Goal: Information Seeking & Learning: Learn about a topic

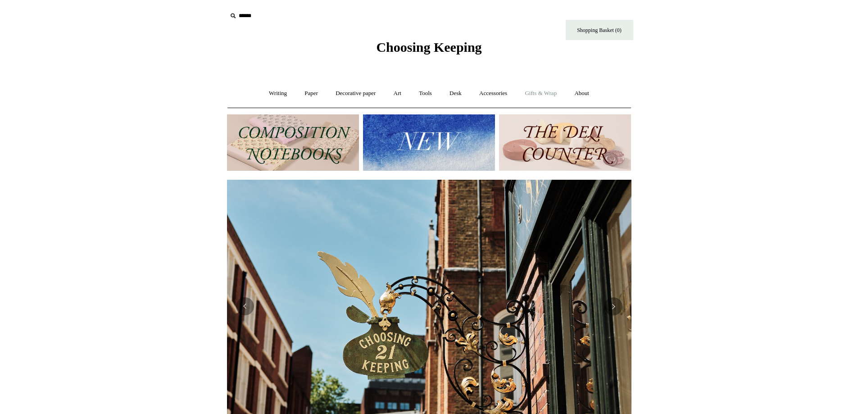
click at [547, 93] on link "Gifts & Wrap +" at bounding box center [541, 94] width 48 height 24
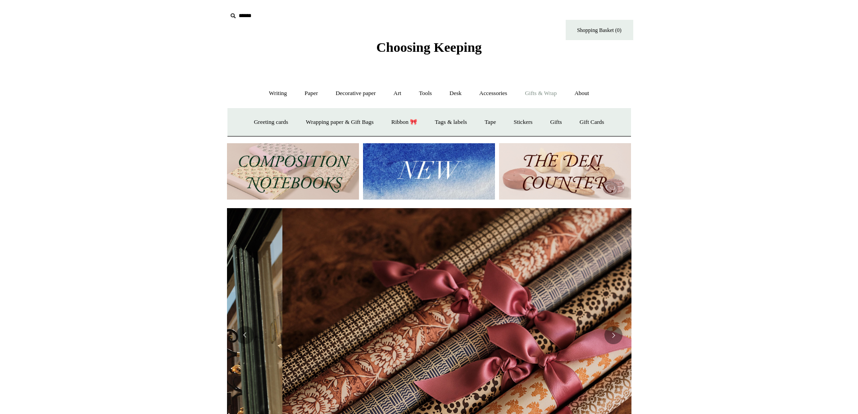
scroll to position [0, 809]
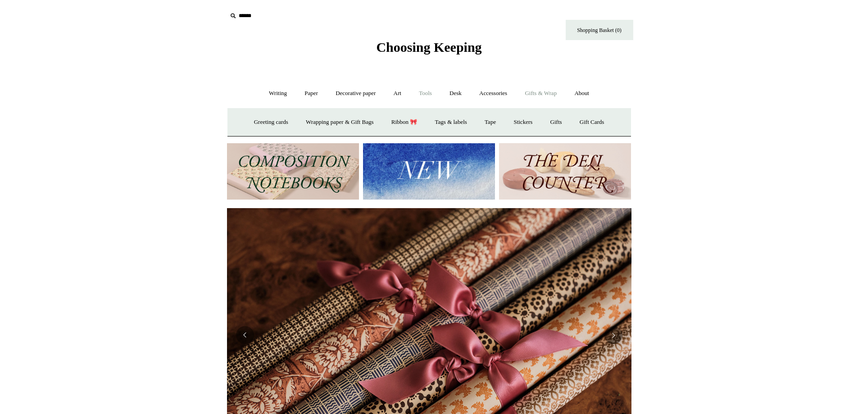
click at [426, 91] on link "Tools +" at bounding box center [425, 94] width 29 height 24
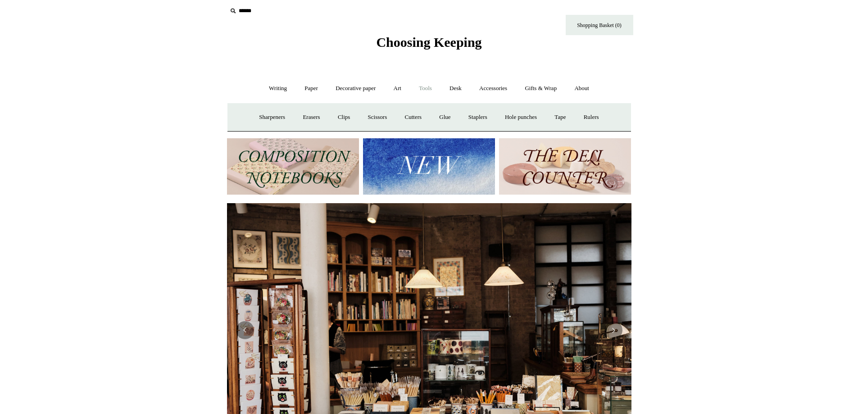
scroll to position [0, 0]
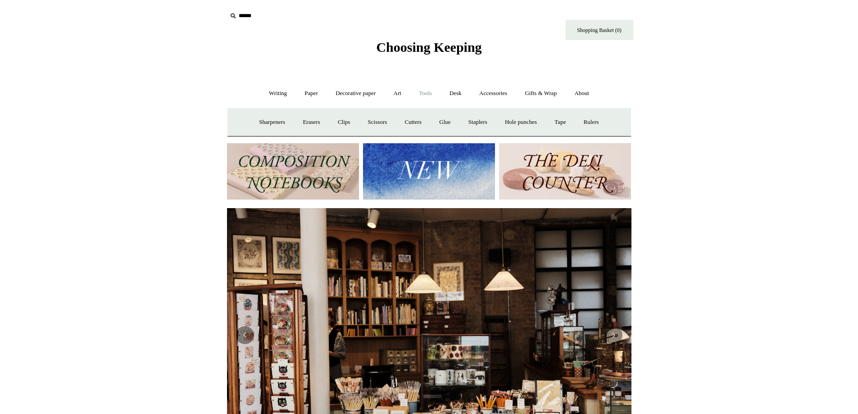
click at [426, 91] on link "Tools -" at bounding box center [425, 94] width 29 height 24
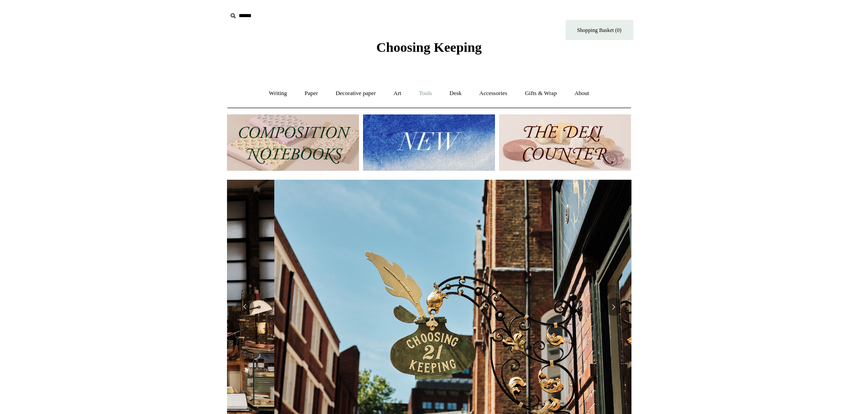
scroll to position [0, 405]
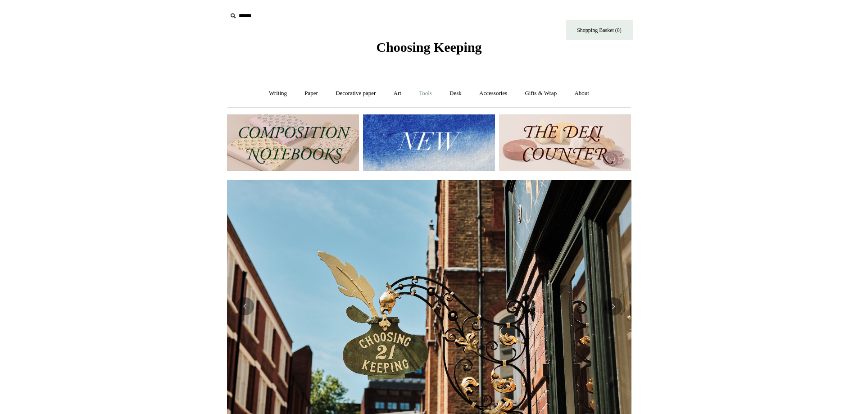
click at [426, 92] on link "Tools +" at bounding box center [425, 94] width 29 height 24
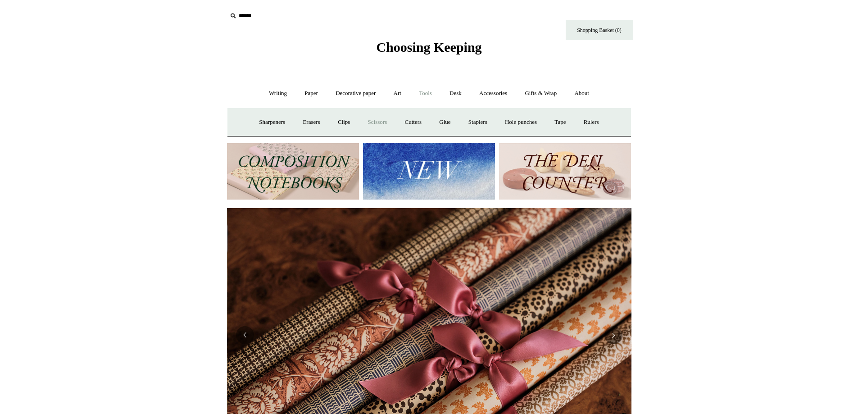
scroll to position [0, 809]
click at [369, 124] on link "Scissors" at bounding box center [378, 122] width 36 height 24
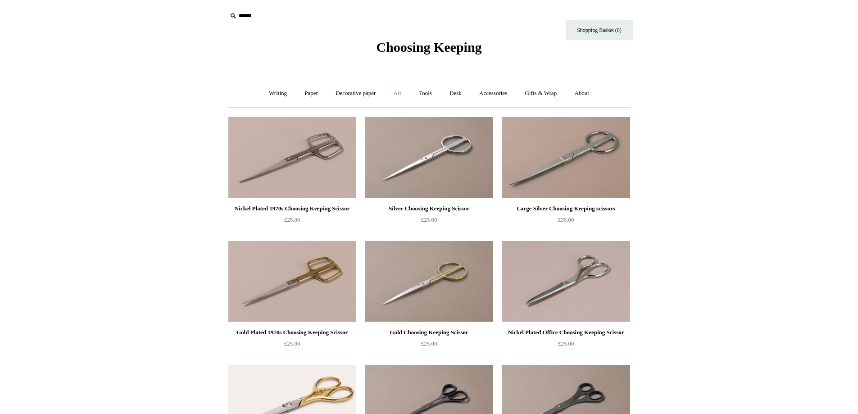
click at [398, 90] on link "Art +" at bounding box center [398, 94] width 24 height 24
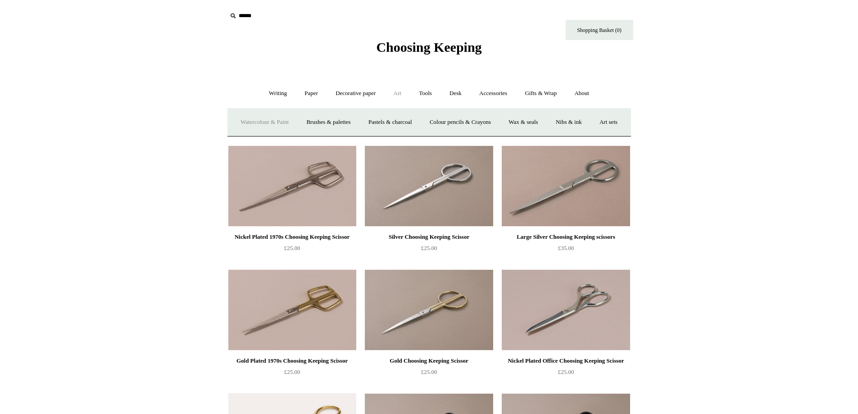
click at [286, 123] on link "Watercolour & Paint" at bounding box center [264, 122] width 64 height 24
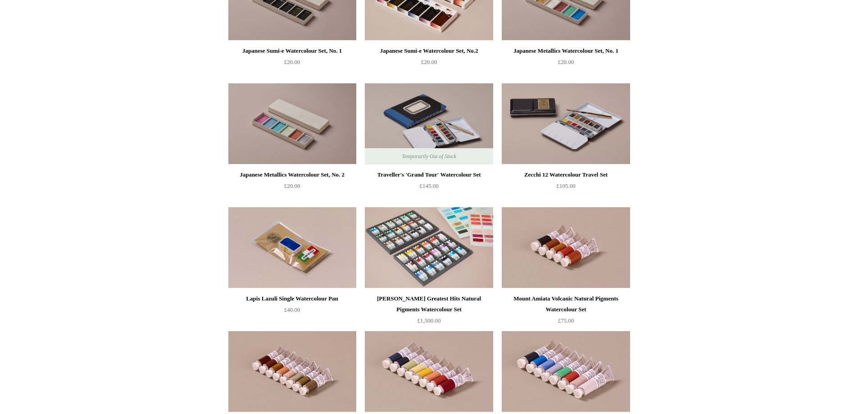
scroll to position [1352, 0]
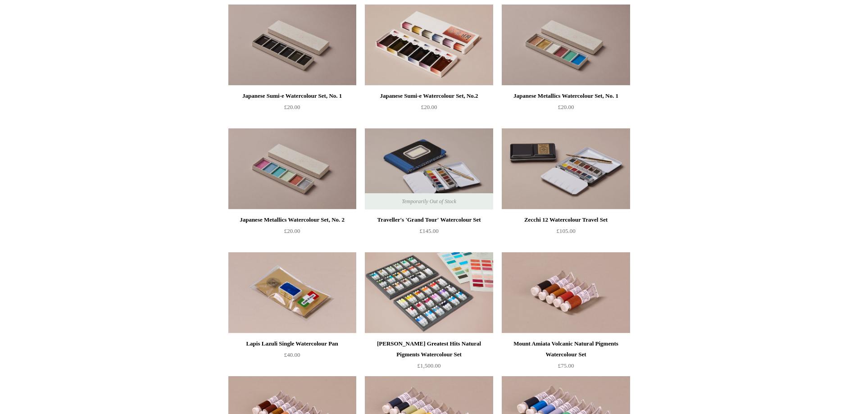
click at [555, 191] on img at bounding box center [566, 168] width 128 height 81
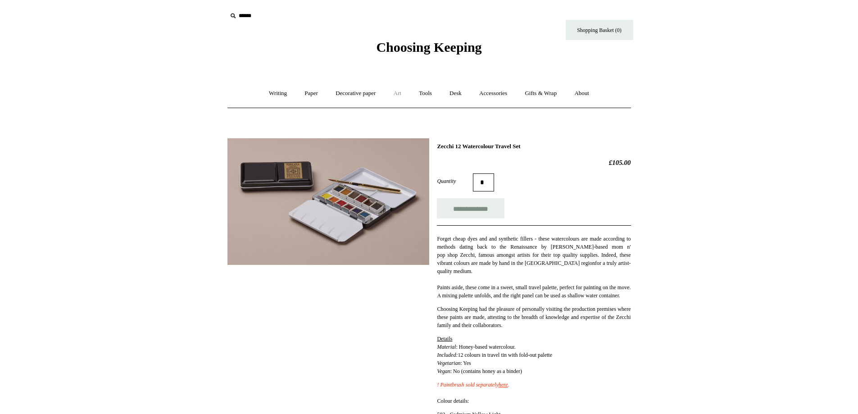
click at [401, 93] on link "Art +" at bounding box center [398, 94] width 24 height 24
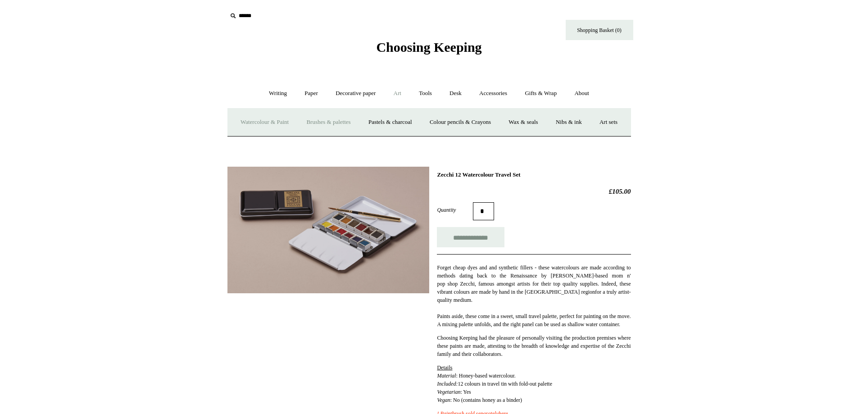
click at [329, 121] on link "Brushes & palettes" at bounding box center [328, 122] width 60 height 24
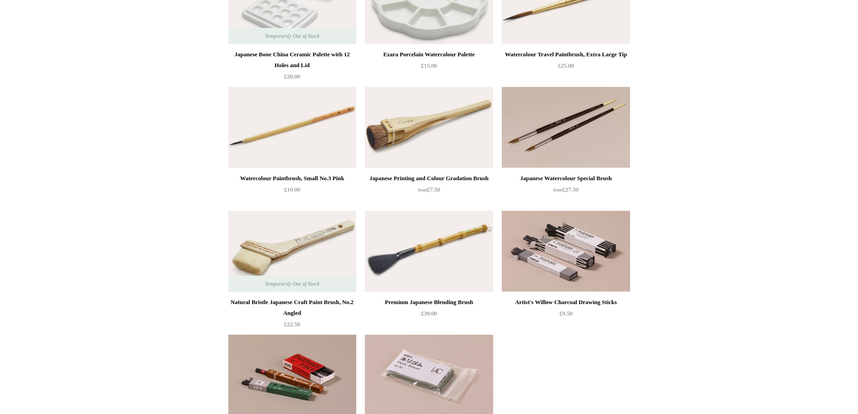
scroll to position [135, 0]
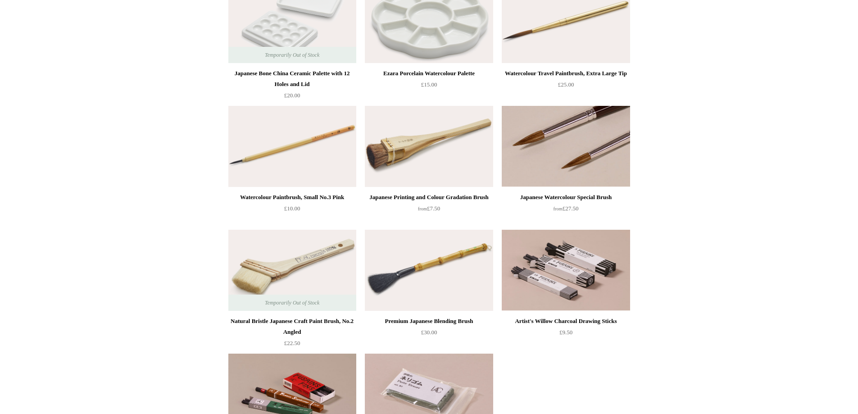
click at [591, 155] on img at bounding box center [566, 146] width 128 height 81
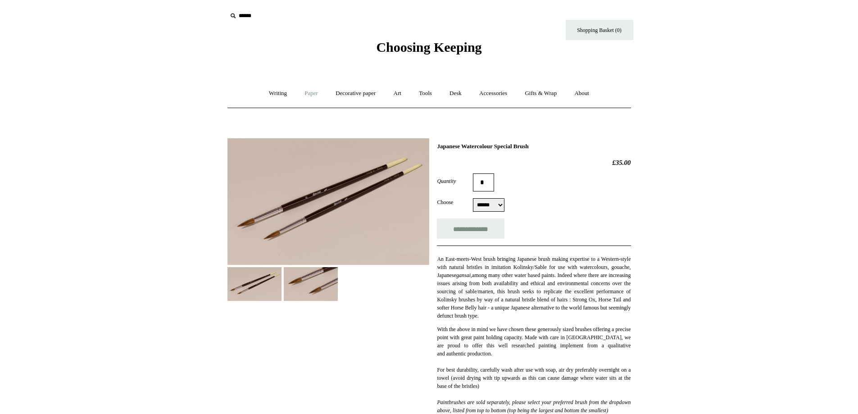
click at [310, 95] on link "Paper +" at bounding box center [311, 94] width 30 height 24
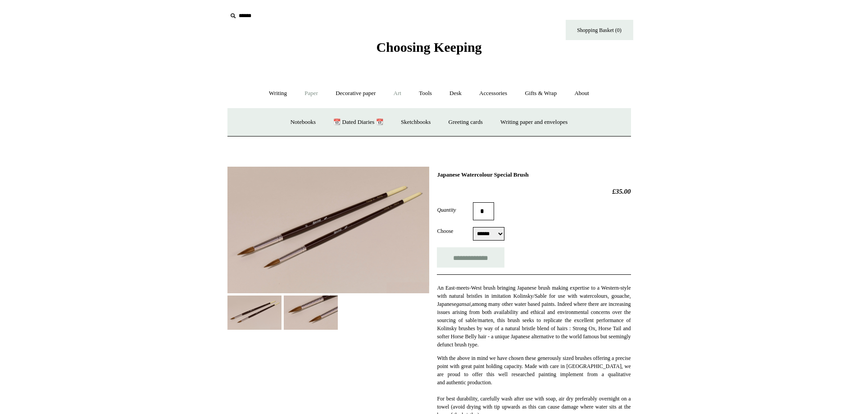
click at [395, 93] on link "Art +" at bounding box center [398, 94] width 24 height 24
click at [304, 92] on link "Paper +" at bounding box center [311, 94] width 30 height 24
click at [275, 94] on link "Writing +" at bounding box center [278, 94] width 34 height 24
click at [402, 92] on link "Art +" at bounding box center [398, 94] width 24 height 24
click at [276, 120] on link "Watercolour & Paint" at bounding box center [264, 122] width 64 height 24
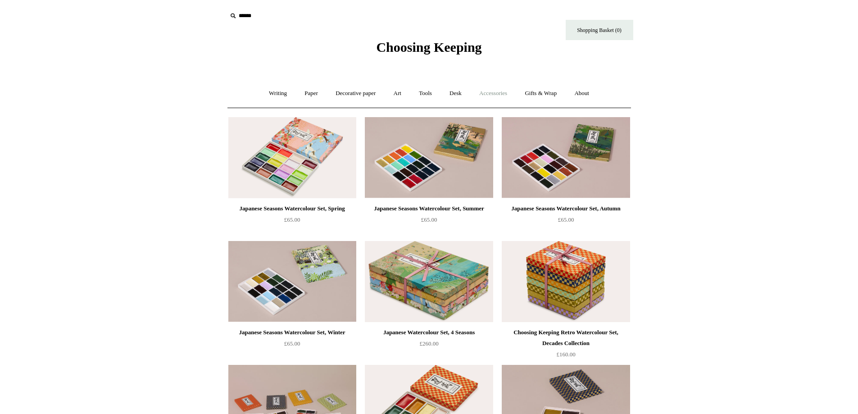
click at [509, 94] on link "Accessories +" at bounding box center [493, 94] width 44 height 24
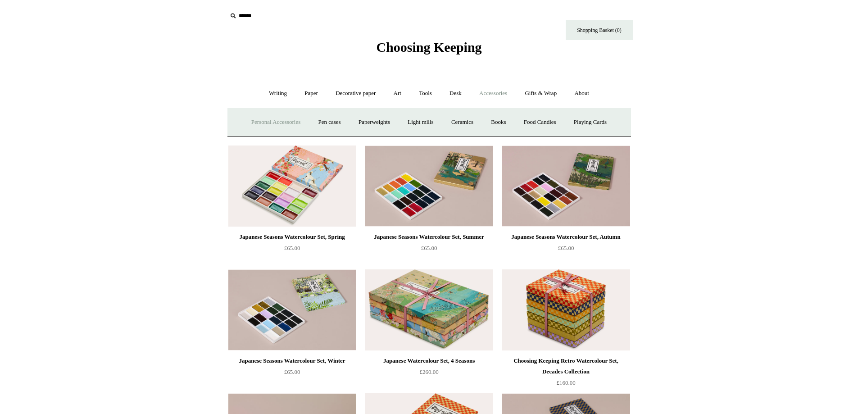
click at [251, 125] on link "Personal Accessories +" at bounding box center [275, 122] width 65 height 24
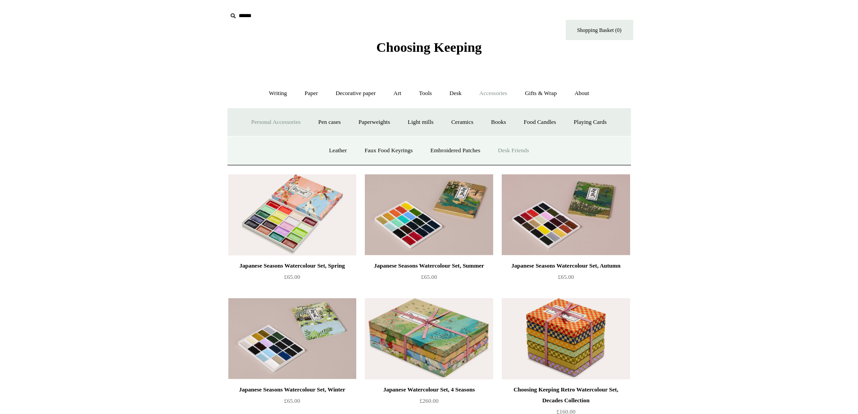
click at [509, 152] on link "Desk Friends" at bounding box center [513, 151] width 47 height 24
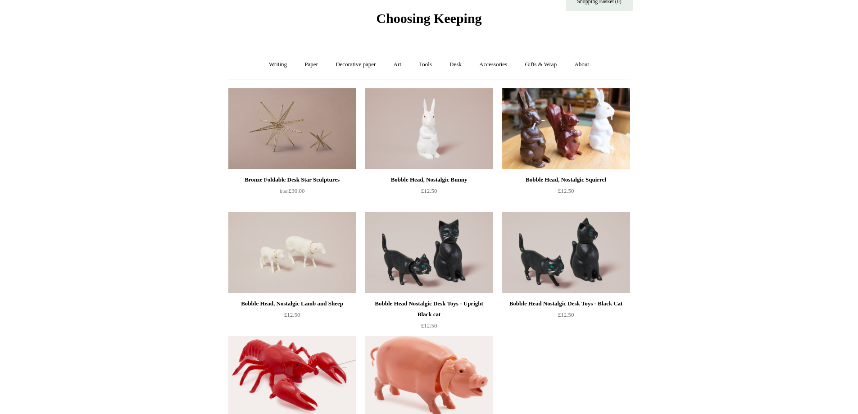
scroll to position [45, 0]
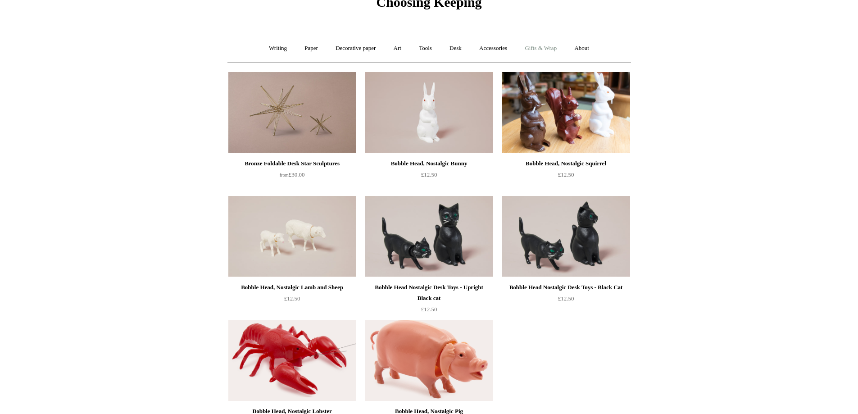
click at [550, 42] on link "Gifts & Wrap +" at bounding box center [541, 48] width 48 height 24
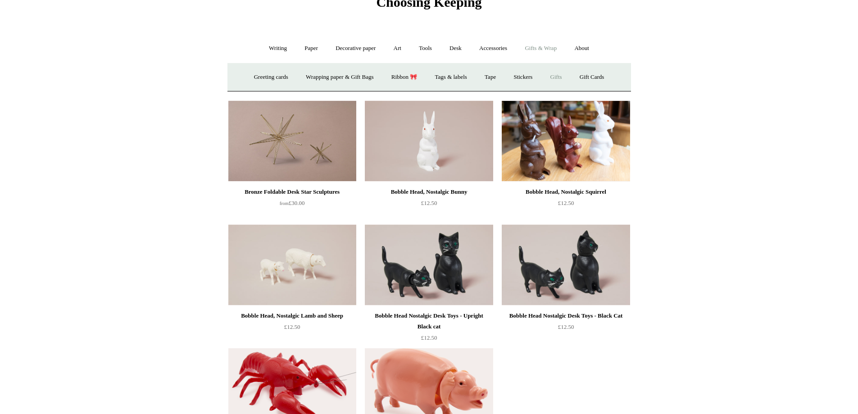
click at [570, 78] on link "Gifts +" at bounding box center [556, 77] width 28 height 24
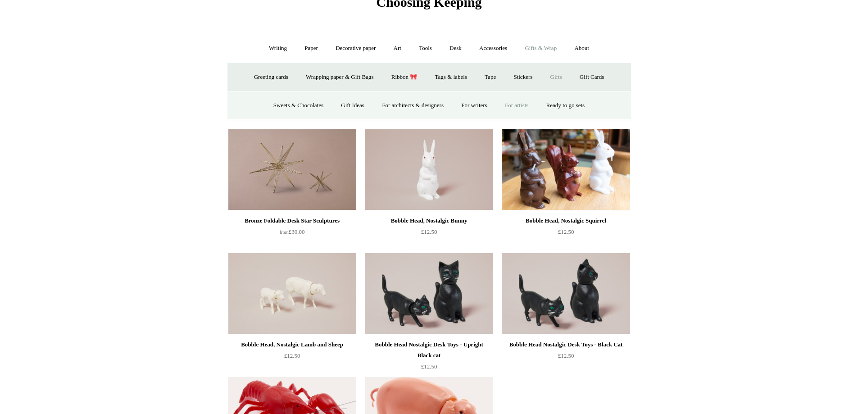
click at [514, 109] on link "For artists" at bounding box center [517, 106] width 40 height 24
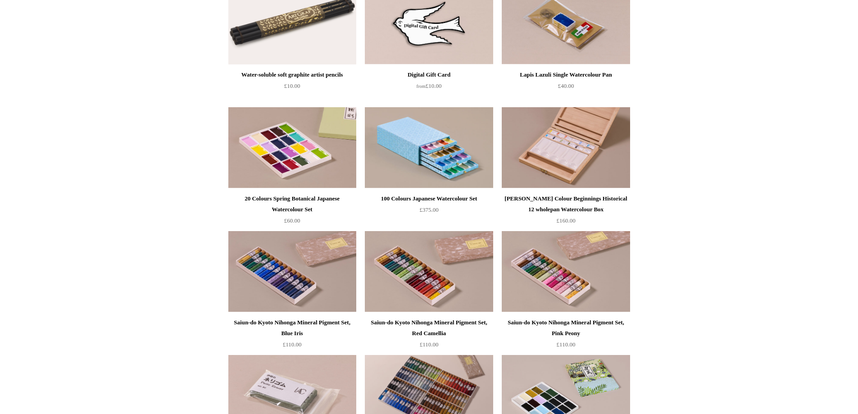
scroll to position [766, 0]
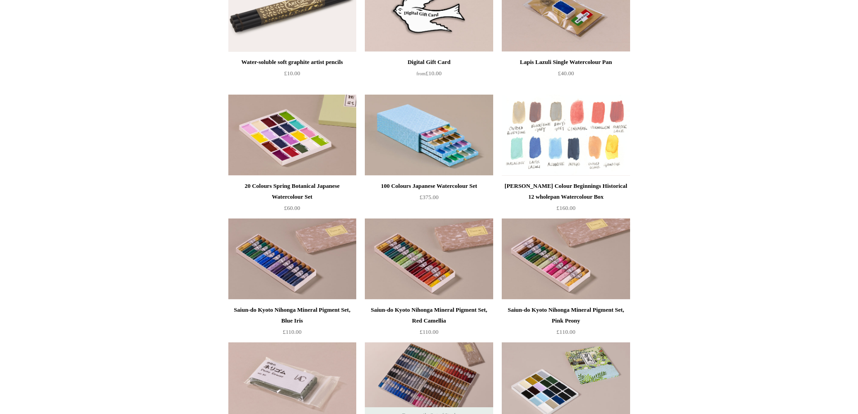
click at [560, 150] on img at bounding box center [566, 135] width 128 height 81
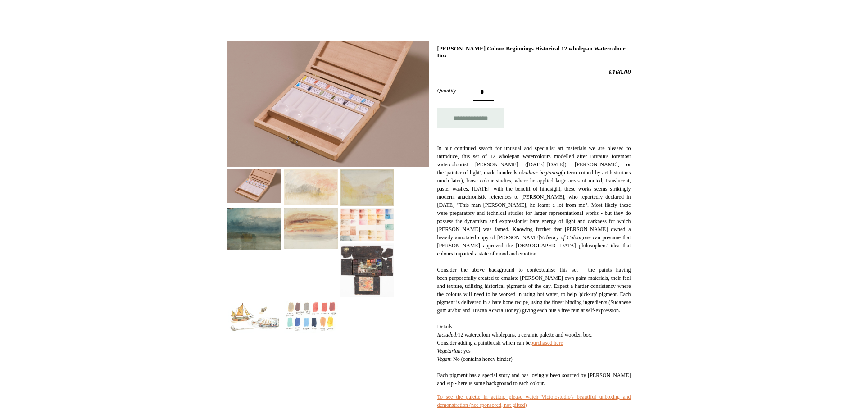
scroll to position [39, 0]
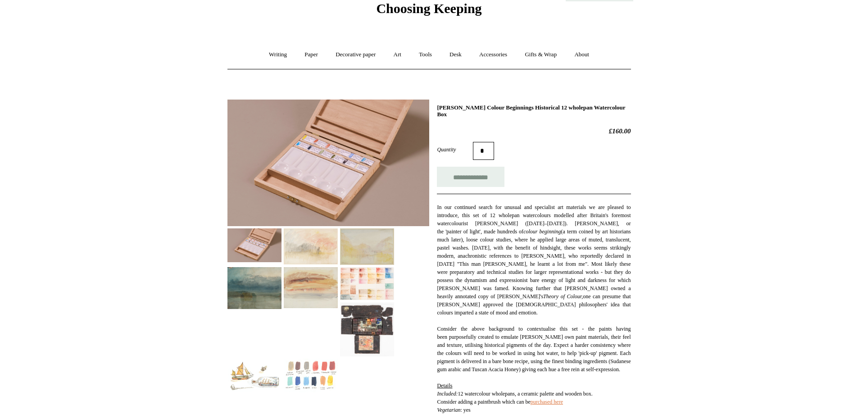
click at [367, 247] on img at bounding box center [367, 246] width 54 height 36
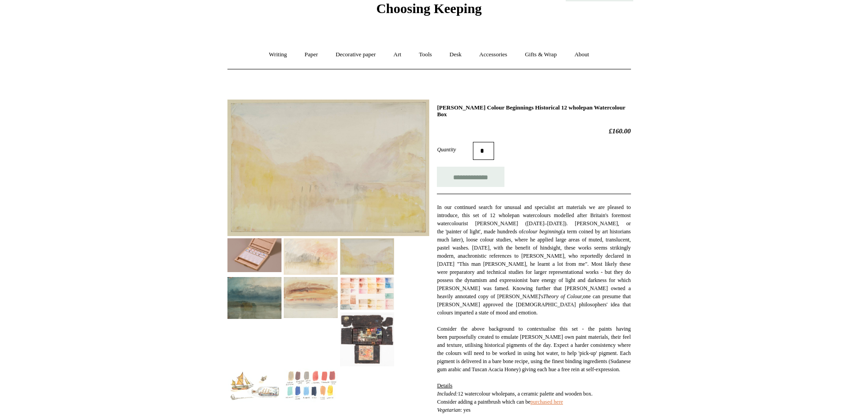
click at [245, 307] on img at bounding box center [255, 298] width 54 height 42
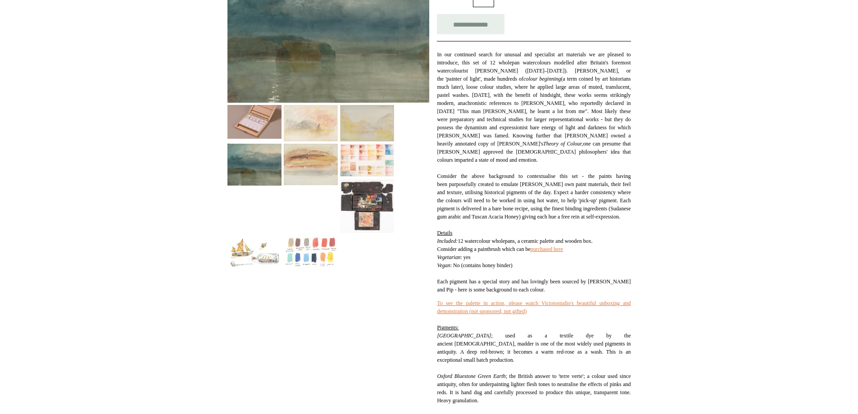
scroll to position [219, 0]
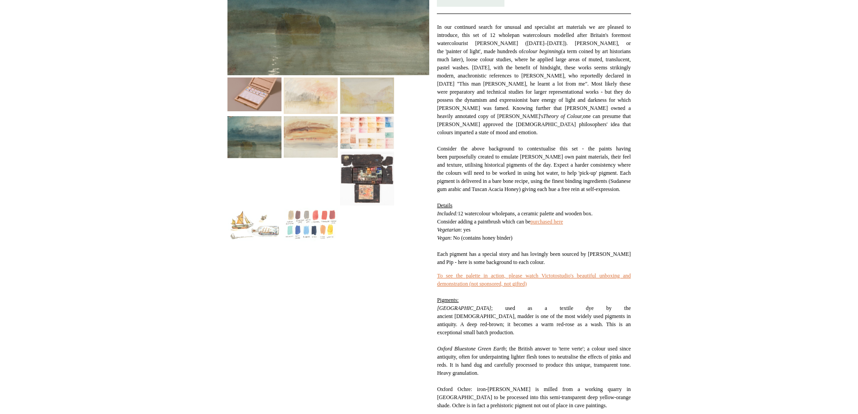
click at [261, 229] on img at bounding box center [255, 225] width 54 height 34
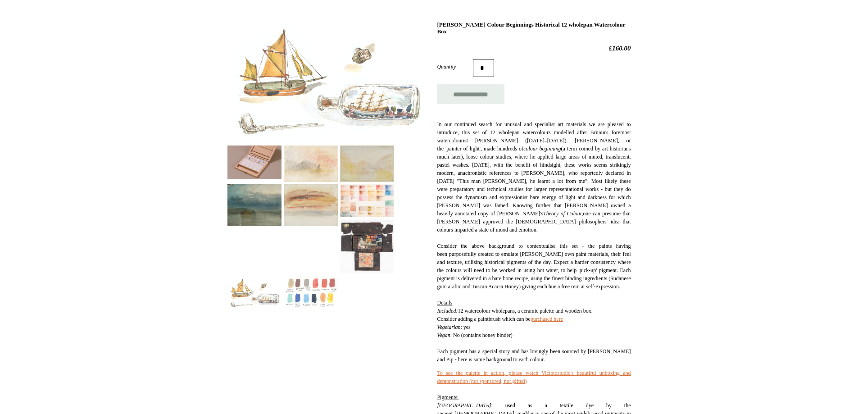
scroll to position [135, 0]
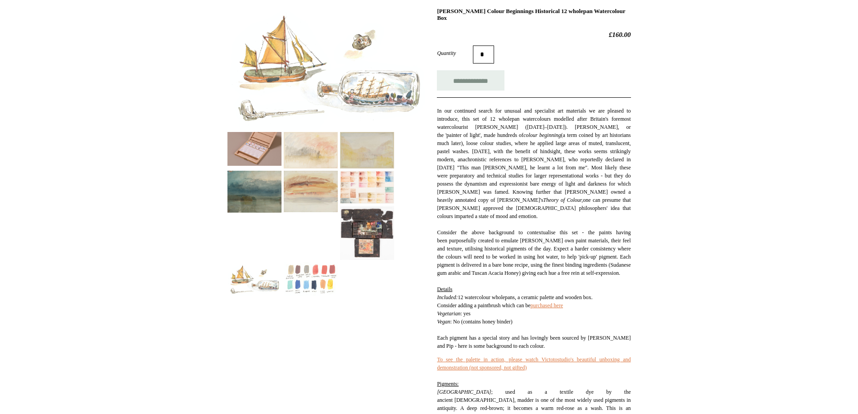
click at [257, 144] on img at bounding box center [255, 149] width 54 height 34
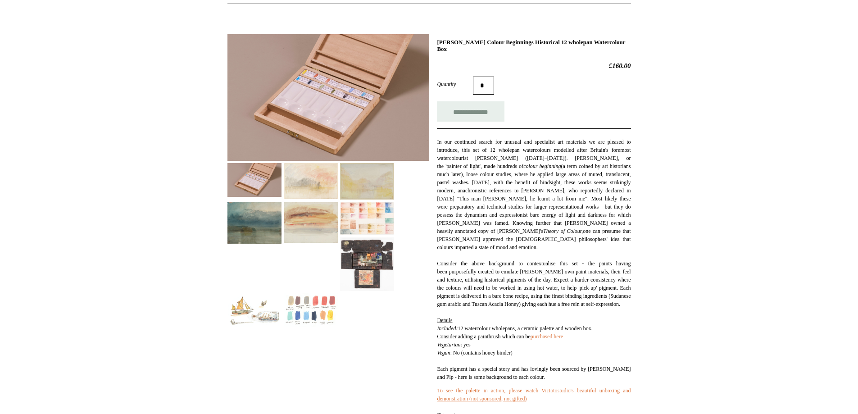
scroll to position [90, 0]
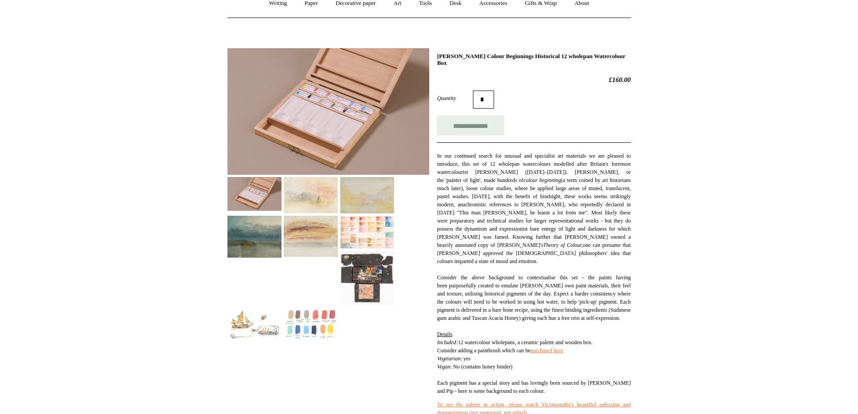
click at [297, 328] on img at bounding box center [311, 324] width 54 height 34
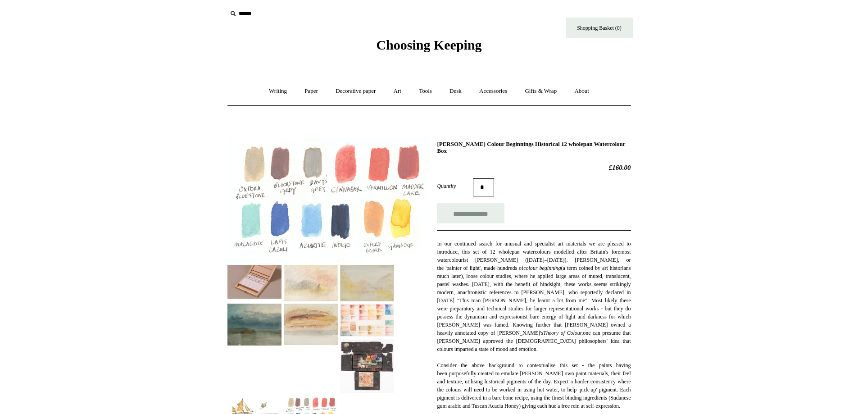
scroll to position [0, 0]
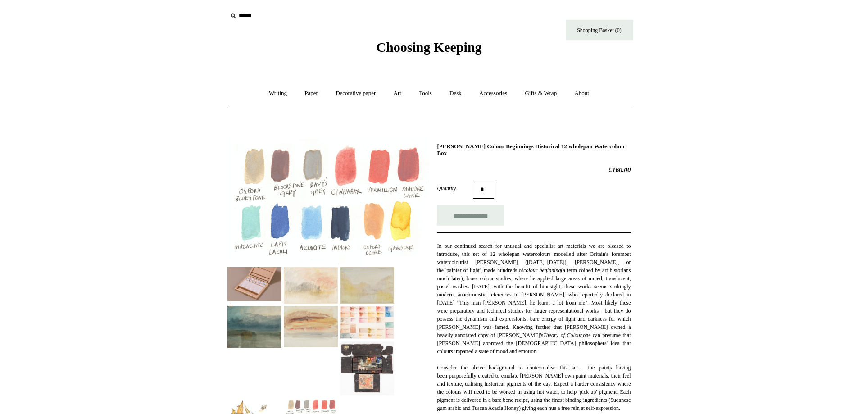
click at [351, 314] on img at bounding box center [367, 322] width 54 height 33
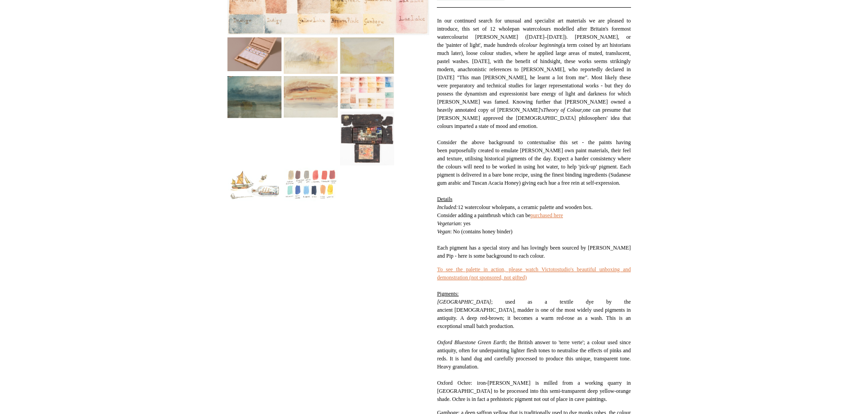
scroll to position [405, 0]
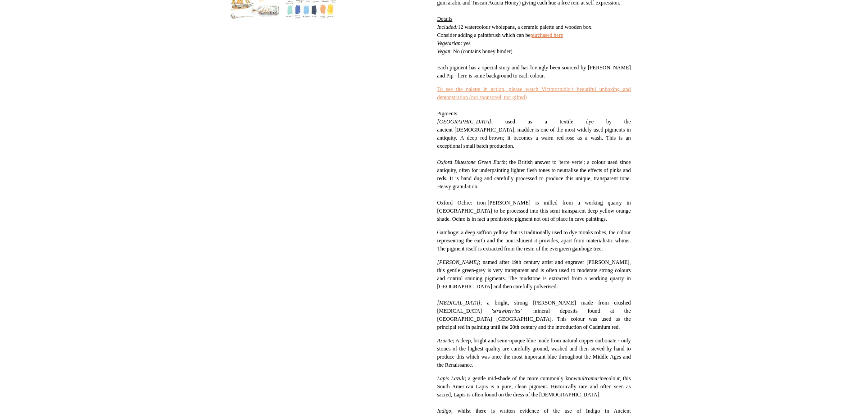
click at [477, 91] on link "To see the palette in action, please watch Victotostudio's beautiful unboxing a…" at bounding box center [534, 93] width 194 height 14
